Goal: Obtain resource: Obtain resource

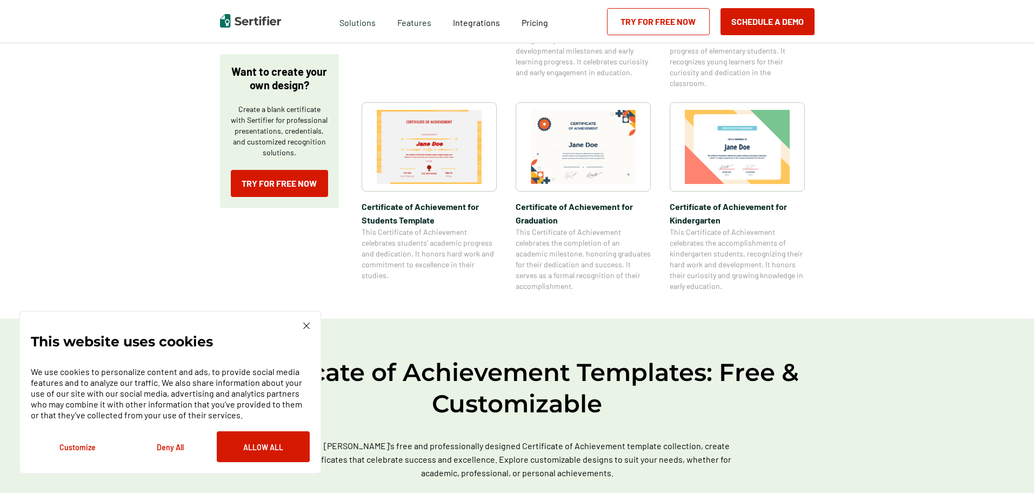
scroll to position [324, 0]
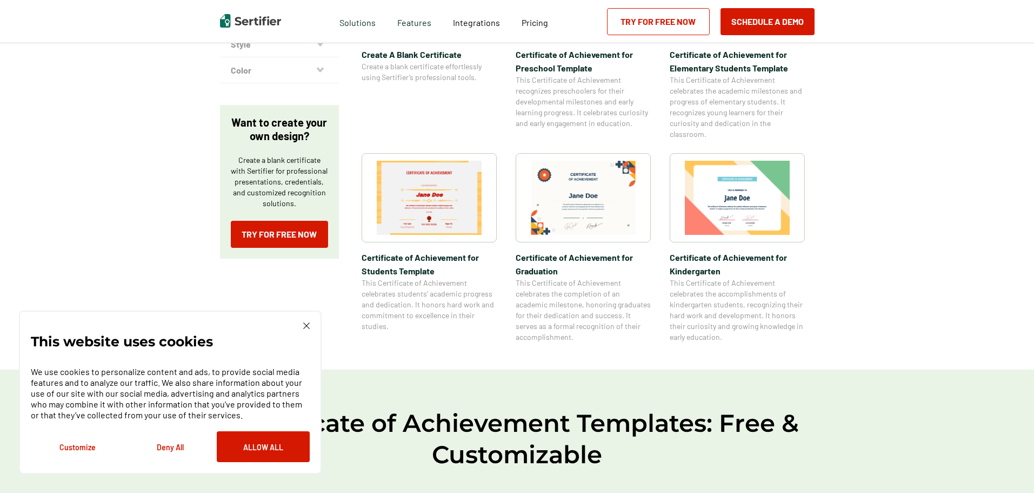
click at [741, 207] on img at bounding box center [737, 198] width 105 height 74
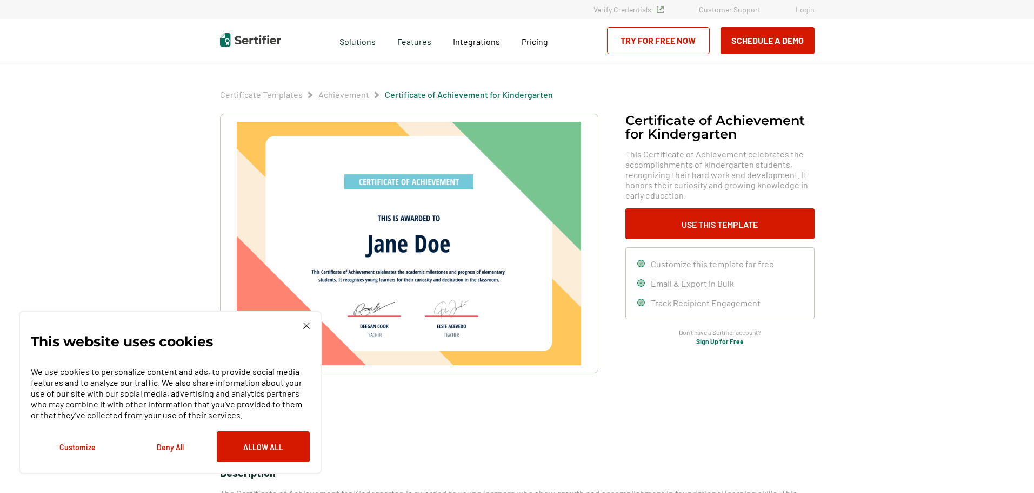
click at [313, 327] on div "This website uses cookies We use cookies to personalize content and ads, to pro…" at bounding box center [170, 391] width 303 height 163
click at [308, 323] on img at bounding box center [306, 325] width 6 height 6
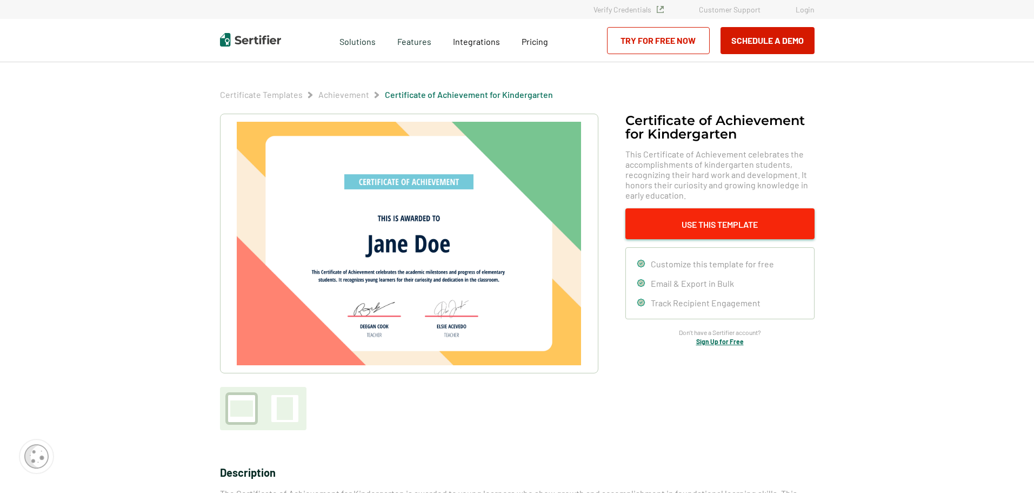
click at [708, 232] on button "Use This Template" at bounding box center [720, 223] width 189 height 31
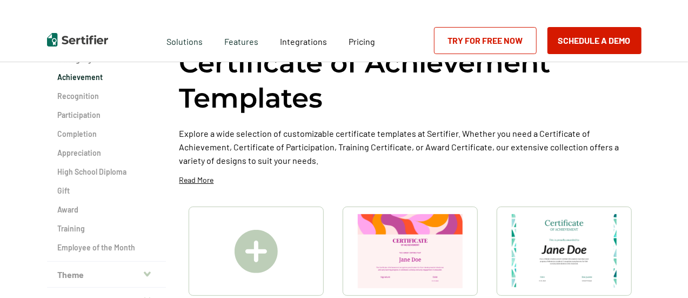
scroll to position [108, 0]
